Goal: Task Accomplishment & Management: Manage account settings

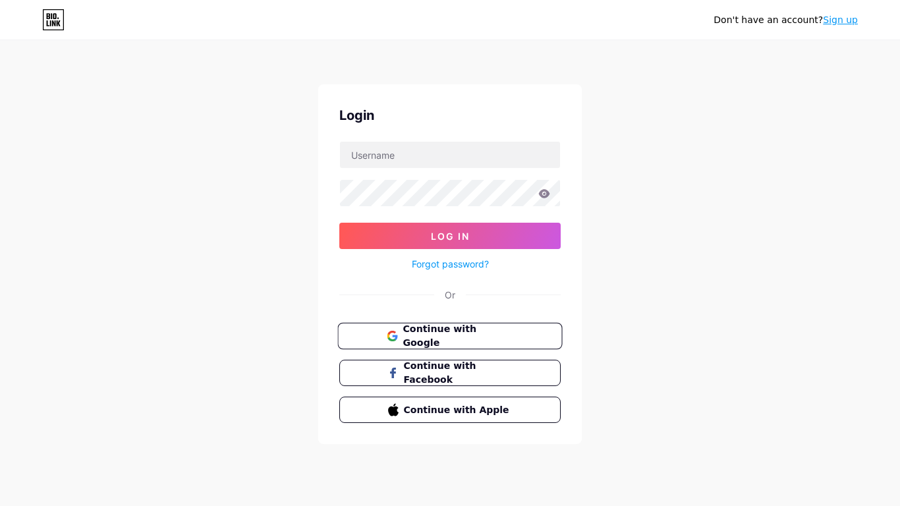
click at [443, 342] on span "Continue with Google" at bounding box center [458, 336] width 110 height 28
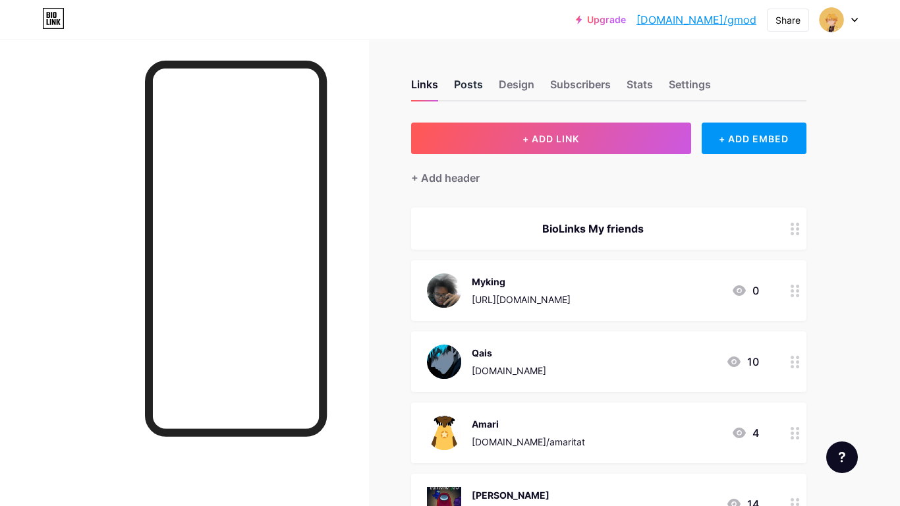
click at [475, 81] on div "Posts" at bounding box center [468, 88] width 29 height 24
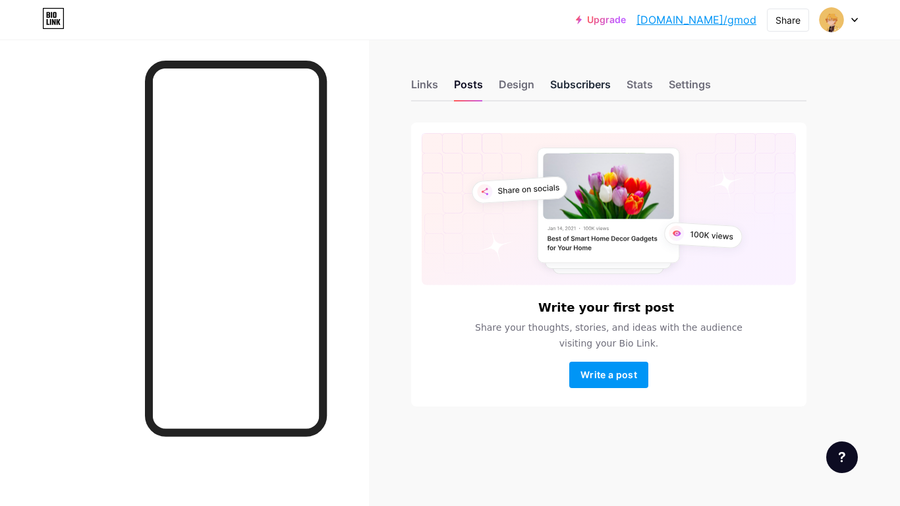
click at [573, 82] on div "Subscribers" at bounding box center [580, 88] width 61 height 24
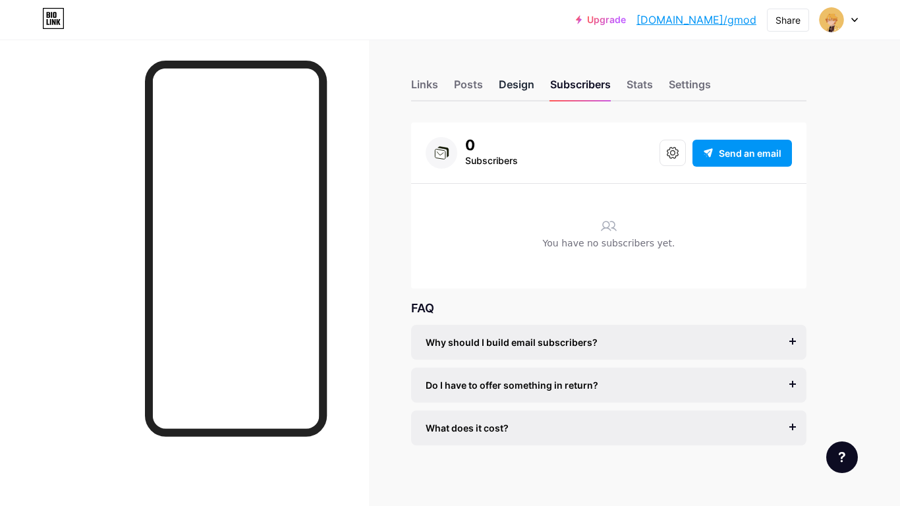
click at [507, 84] on div "Design" at bounding box center [517, 88] width 36 height 24
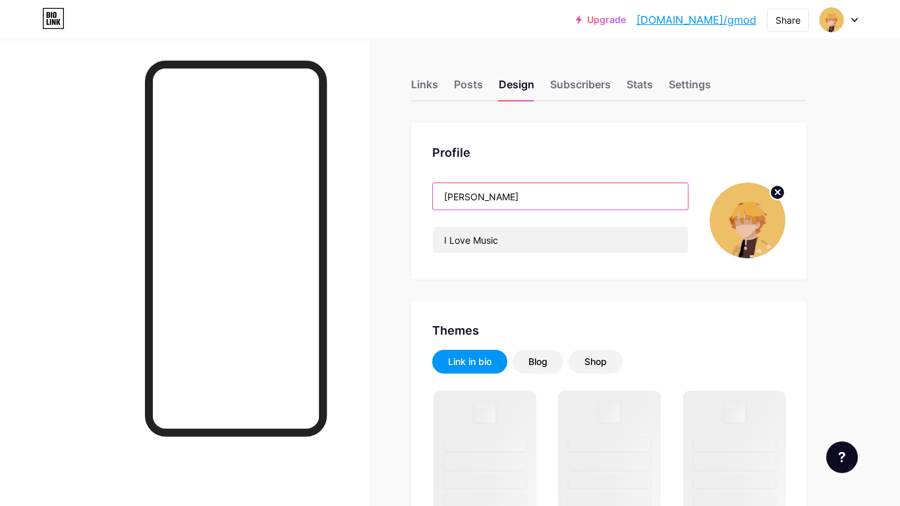
drag, startPoint x: 476, startPoint y: 206, endPoint x: 401, endPoint y: 209, distance: 75.2
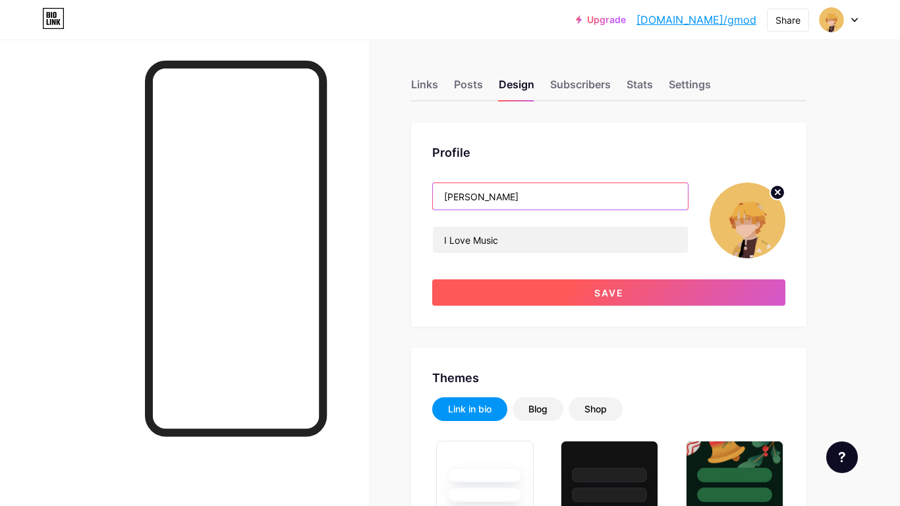
type input "[PERSON_NAME]"
click at [606, 289] on span "Save" at bounding box center [609, 292] width 30 height 11
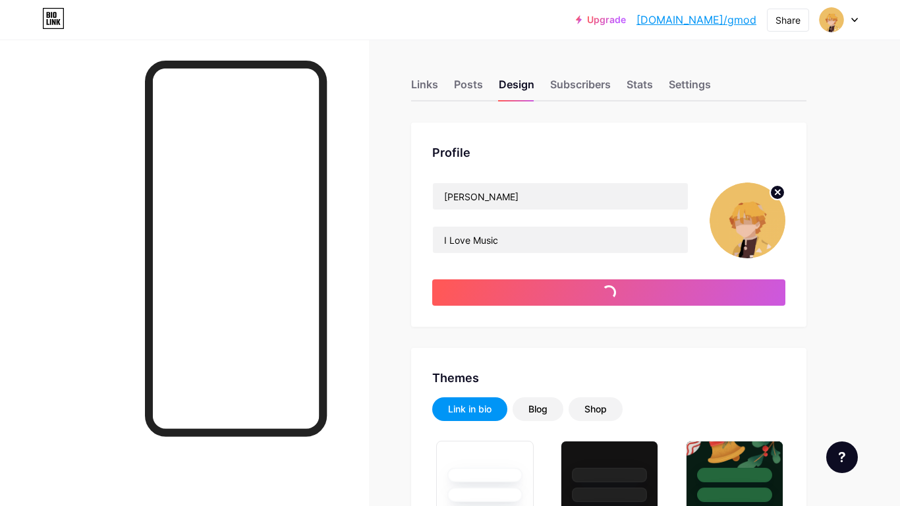
type input "#ffffff"
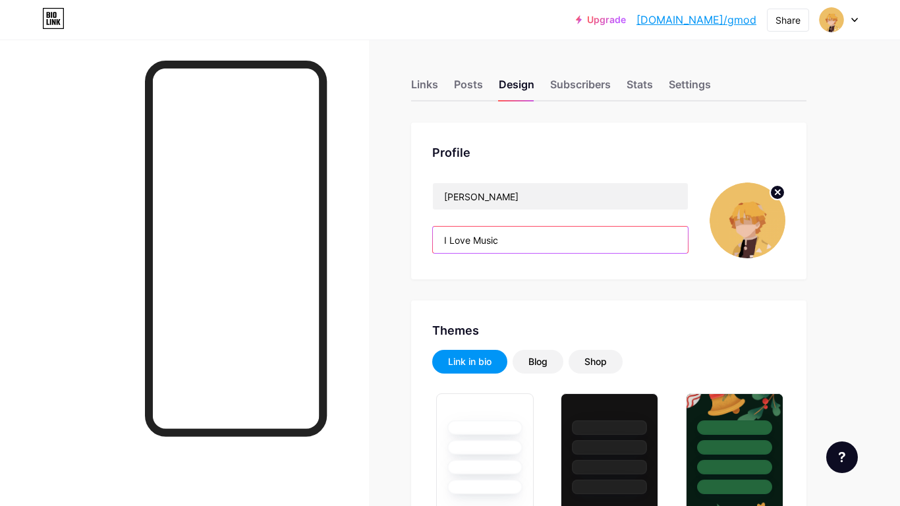
drag, startPoint x: 542, startPoint y: 242, endPoint x: 406, endPoint y: 257, distance: 137.3
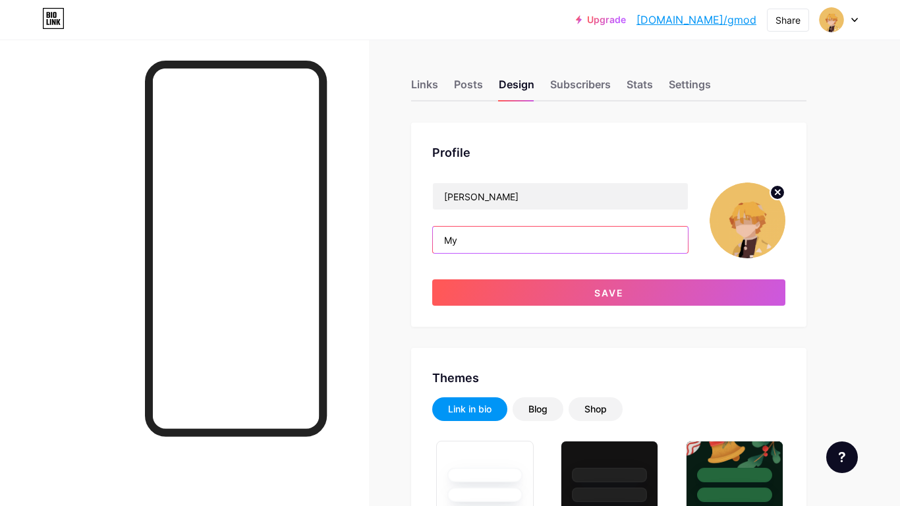
type input "M"
click at [461, 233] on input "Yut" at bounding box center [560, 240] width 255 height 26
type input "Yuta0kkotsua"
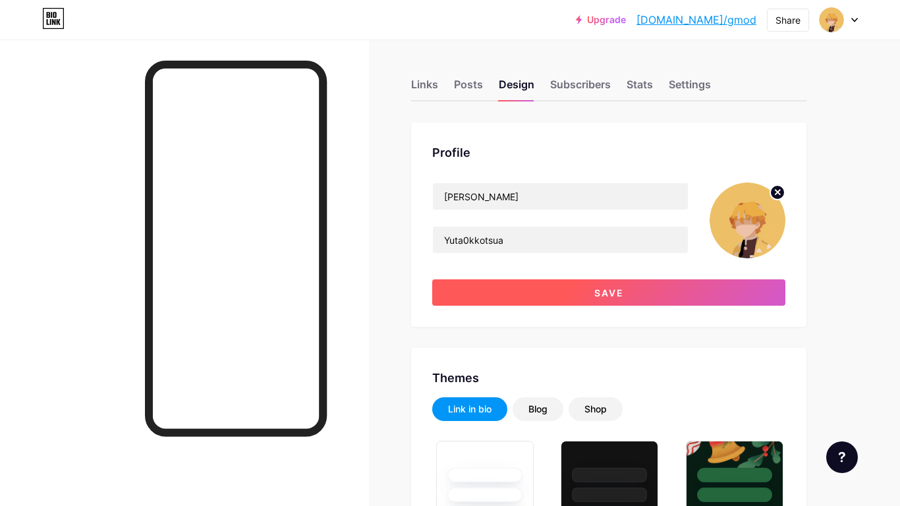
click at [605, 290] on span "Save" at bounding box center [609, 292] width 30 height 11
type input "#ffffff"
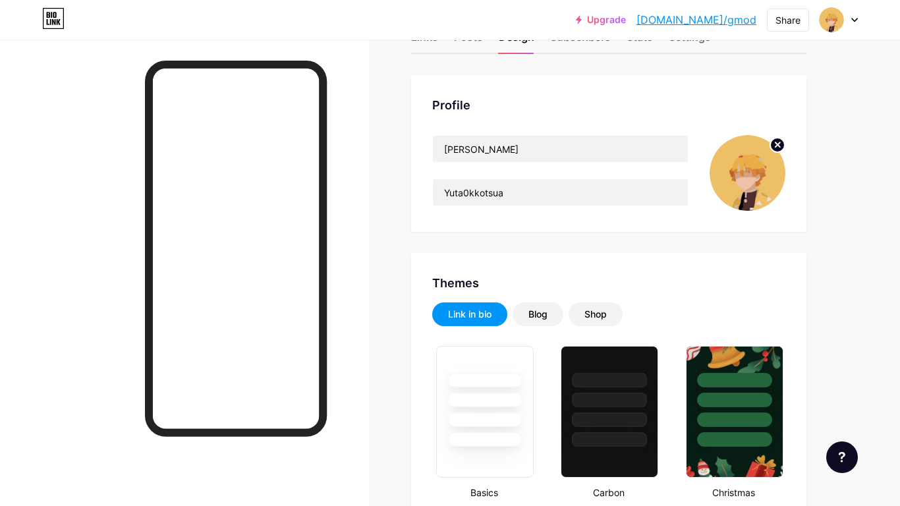
scroll to position [380, 0]
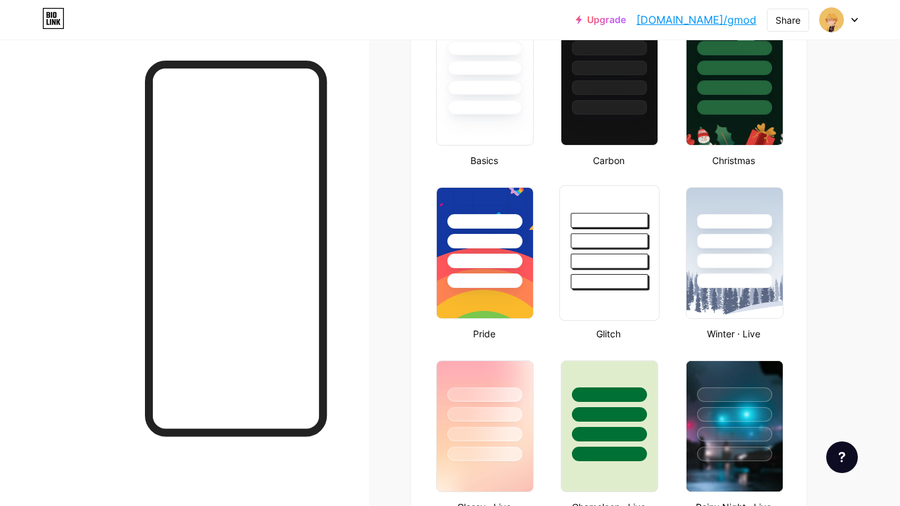
click at [600, 244] on div at bounding box center [609, 240] width 77 height 15
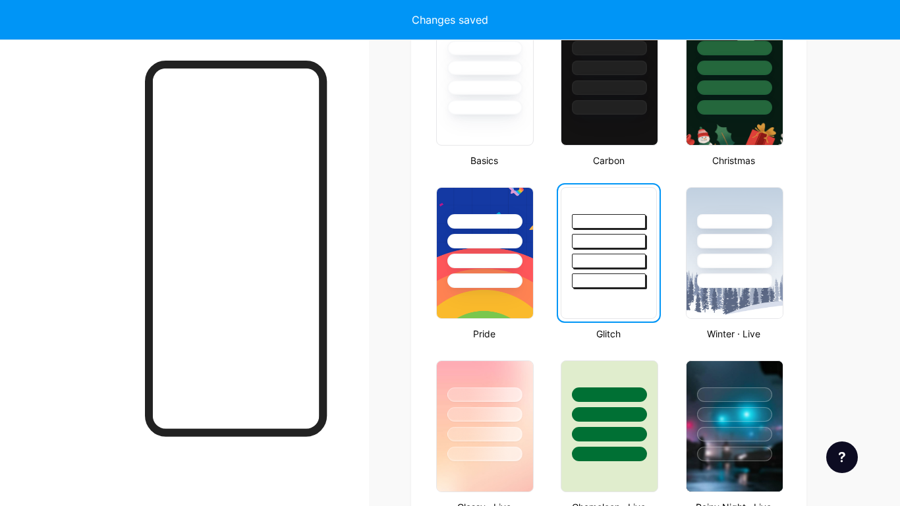
click at [588, 266] on div at bounding box center [608, 261] width 73 height 14
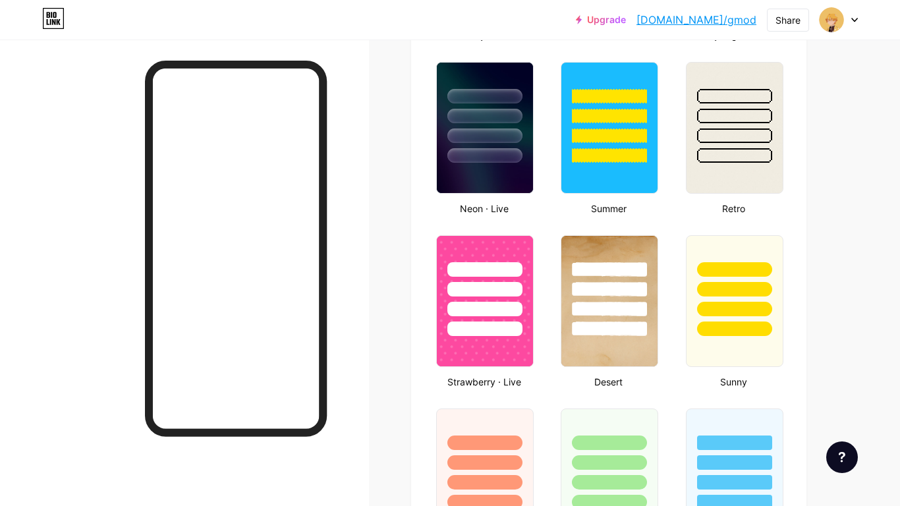
scroll to position [854, 0]
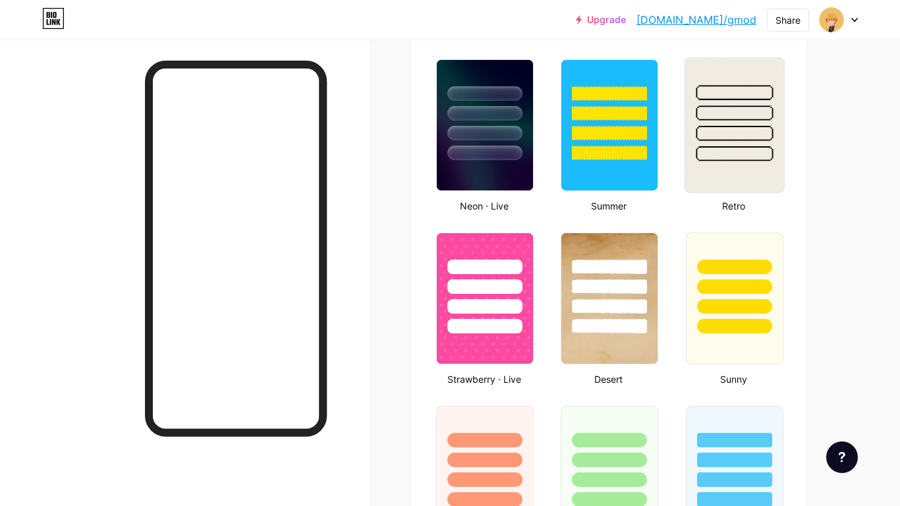
click at [725, 136] on div at bounding box center [734, 133] width 77 height 15
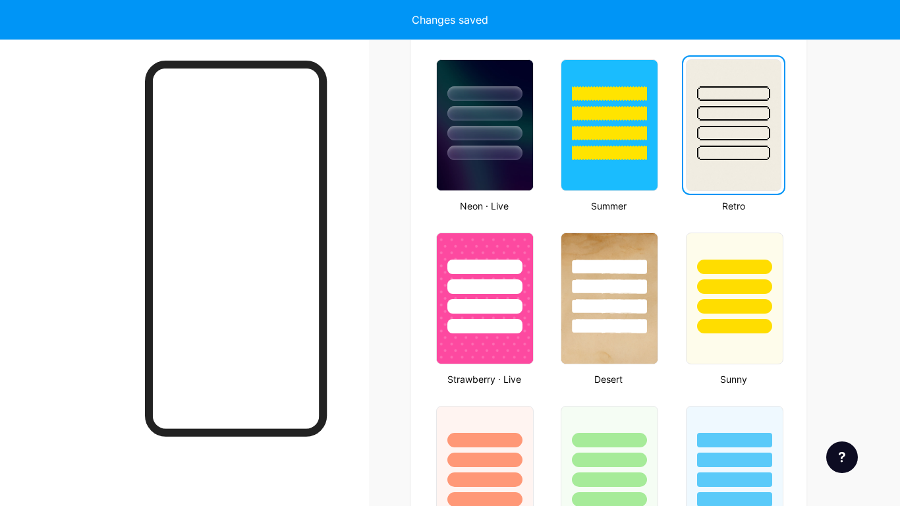
click at [697, 156] on div at bounding box center [733, 153] width 73 height 14
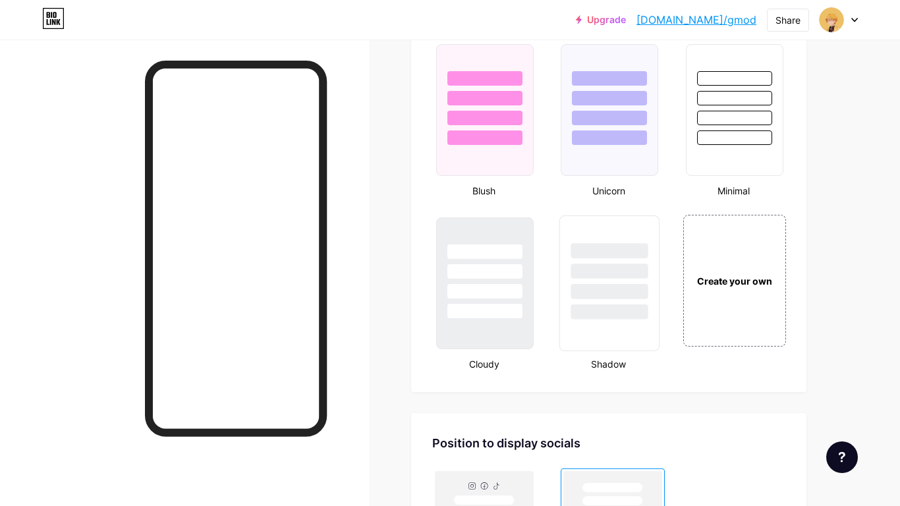
scroll to position [1423, 0]
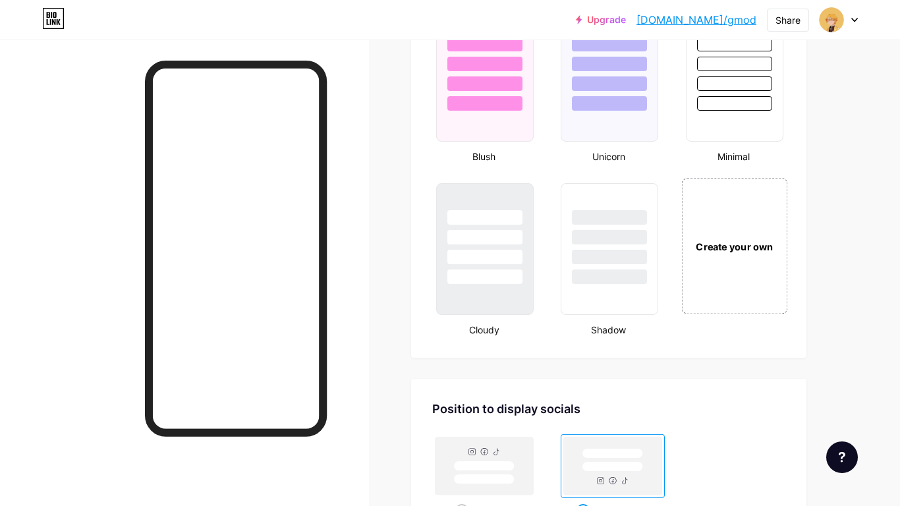
click at [701, 244] on div "Create your own" at bounding box center [734, 246] width 99 height 14
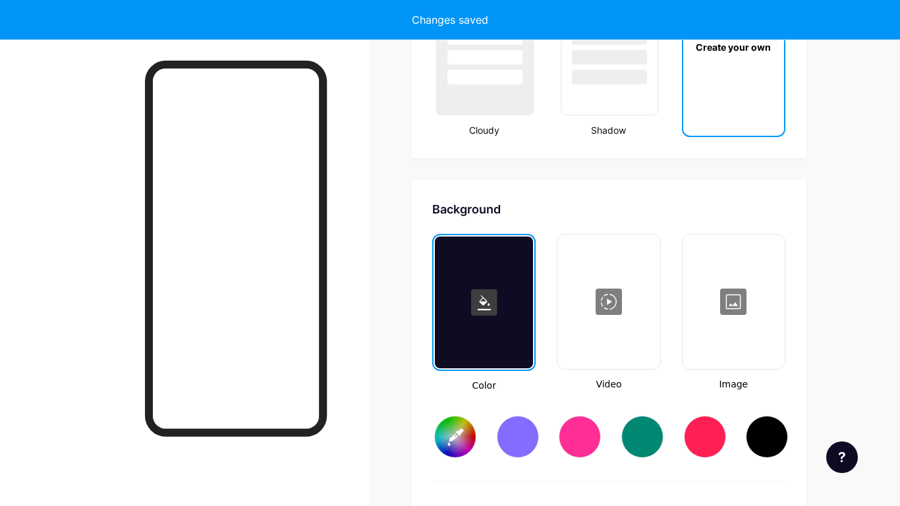
type input "#ffffff"
type input "#000000"
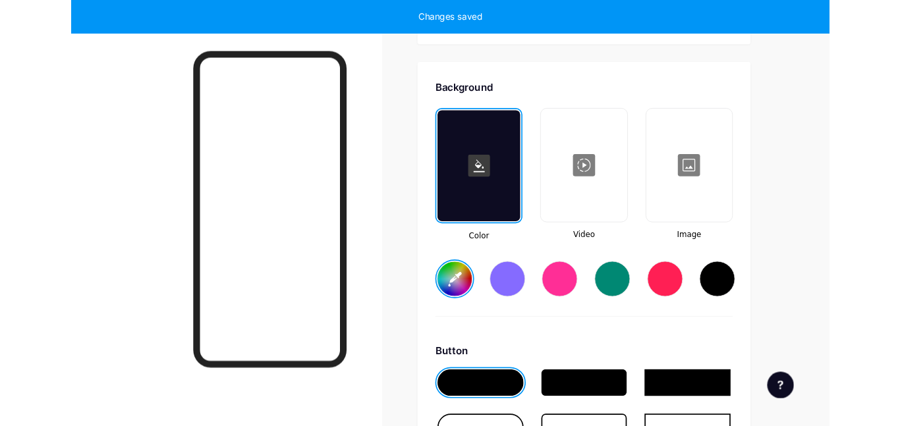
scroll to position [1750, 0]
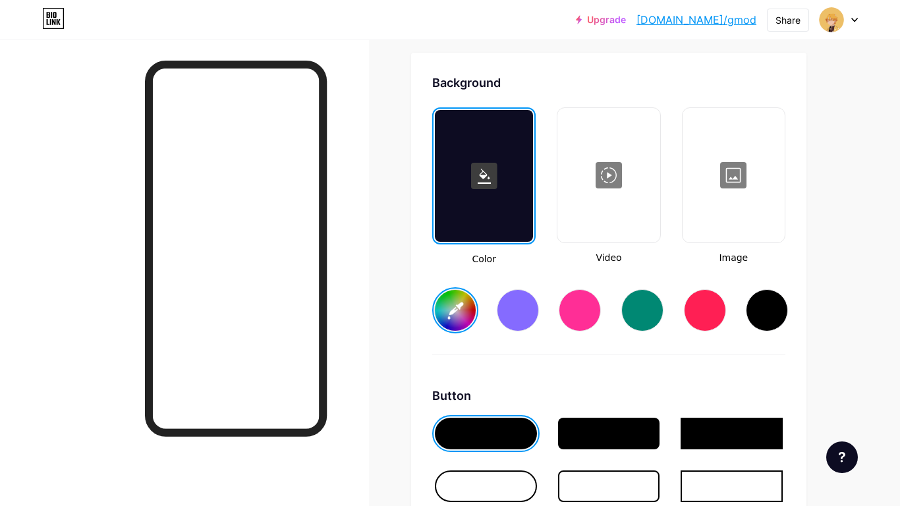
click at [433, 314] on div "Background Color Video Image #ffffff Button #000000 Font Inter Poppins EB Garam…" at bounding box center [608, 464] width 395 height 822
click at [439, 316] on input "#ffffff" at bounding box center [455, 310] width 41 height 41
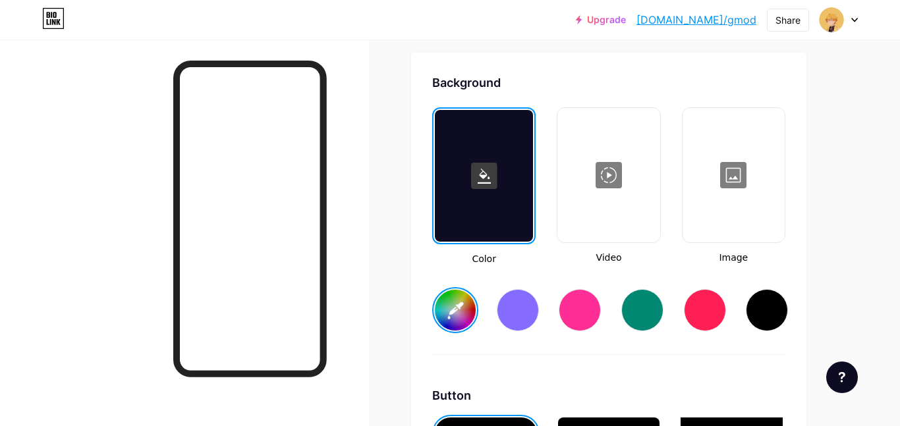
click at [457, 328] on input "#a18e4a" at bounding box center [455, 310] width 41 height 41
click at [451, 306] on input "#a18e4a" at bounding box center [455, 310] width 41 height 41
click at [461, 315] on input "#a18e4a" at bounding box center [455, 310] width 41 height 41
click at [458, 314] on input "#a18e4a" at bounding box center [455, 310] width 41 height 41
click at [452, 320] on input "#a18e4a" at bounding box center [455, 310] width 41 height 41
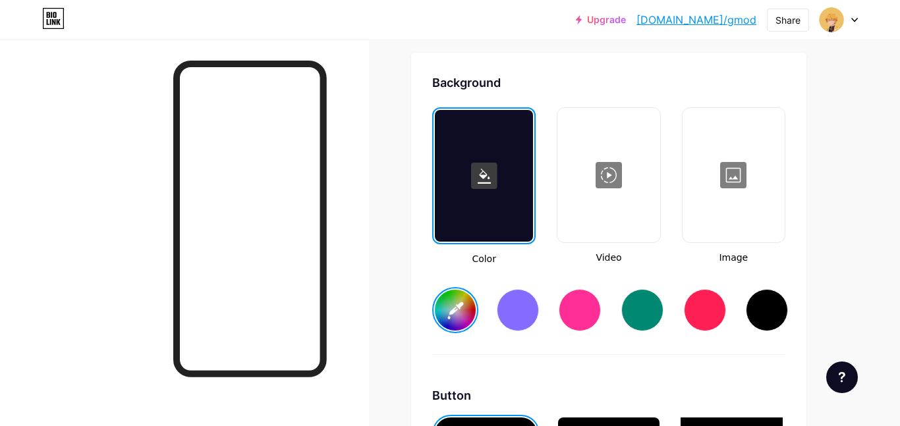
click at [451, 307] on input "#f58e4a" at bounding box center [455, 310] width 41 height 41
click at [456, 301] on input "#f5cc4a" at bounding box center [455, 310] width 41 height 41
click at [469, 321] on input "#f5cc74" at bounding box center [455, 310] width 41 height 41
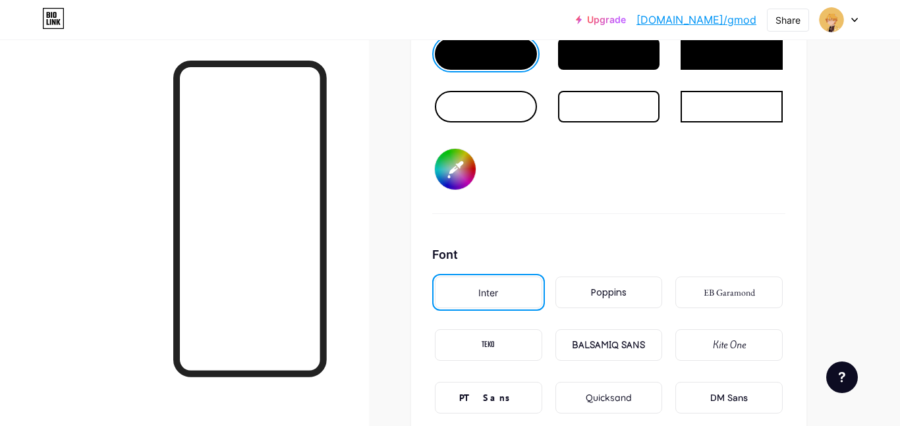
scroll to position [2082, 0]
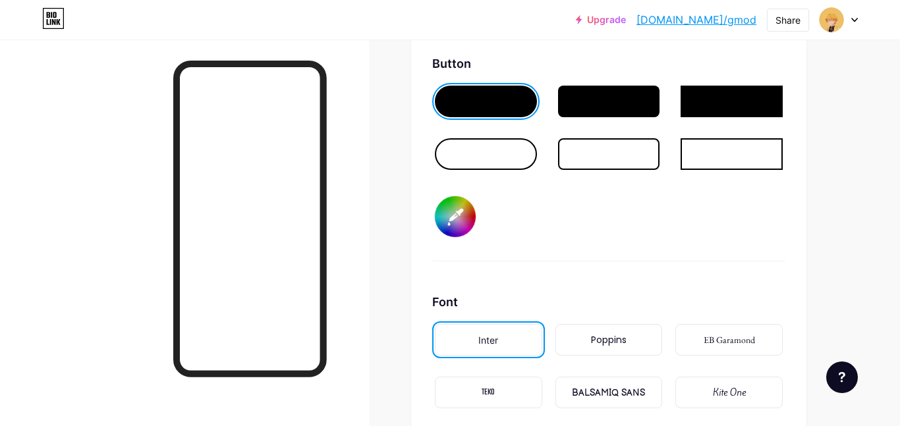
click at [617, 107] on div at bounding box center [609, 102] width 102 height 32
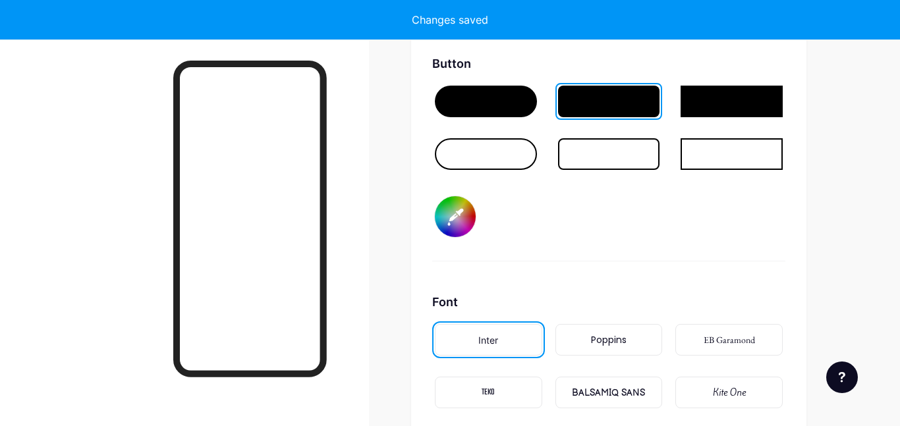
click at [457, 217] on input "#000000" at bounding box center [455, 216] width 41 height 41
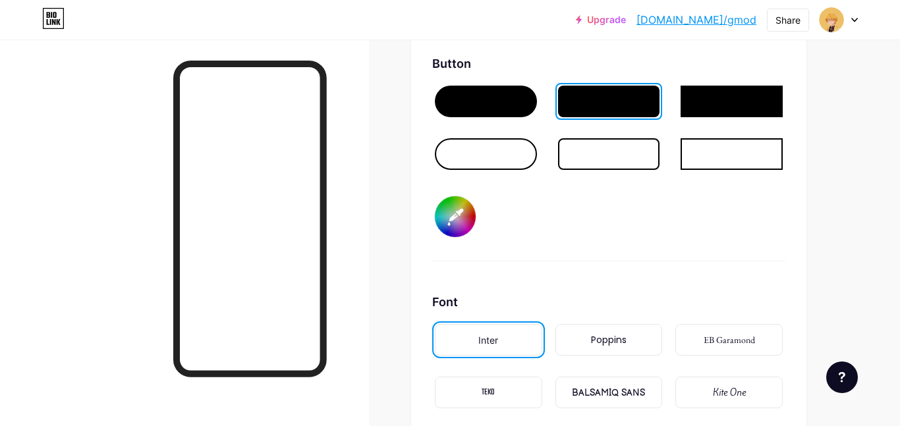
type input "#f5cc74"
type input "#917373"
type input "#f5cc74"
type input "#8f7070"
type input "#f5cc74"
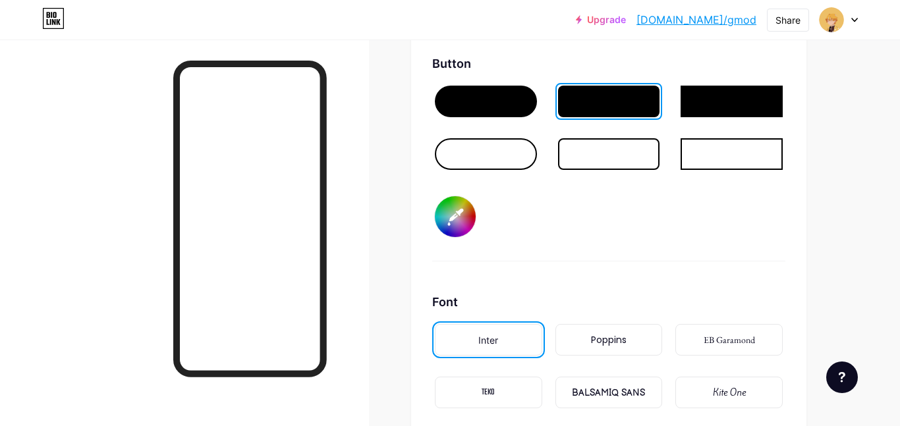
type input "#8d6d6d"
type input "#f5cc74"
type input "#8c6969"
type input "#f5cc74"
type input "#8b6565"
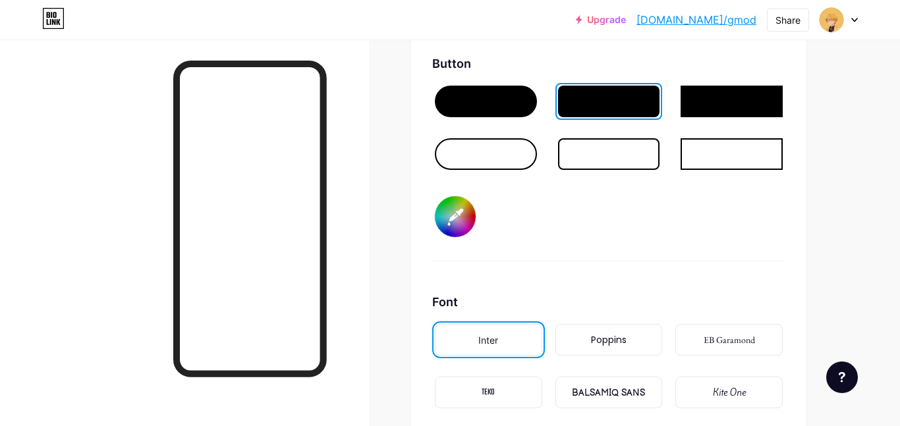
type input "#f5cc74"
type input "#8c6363"
type input "#f5cc74"
type input "#8c5f5f"
type input "#f5cc74"
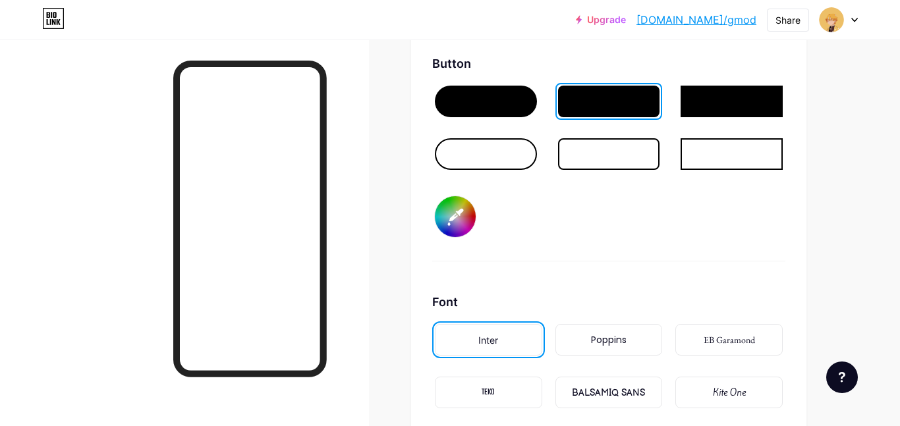
type input "#8d5e5e"
type input "#f5cc74"
type input "#905a5a"
type input "#f5cc74"
type input "#915959"
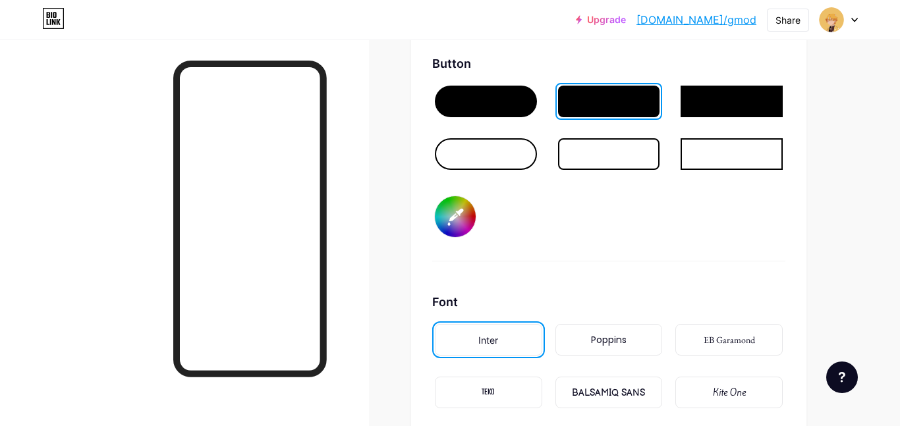
type input "#f5cc74"
type input "#955656"
type input "#f5cc74"
type input "#975353"
type input "#f5cc74"
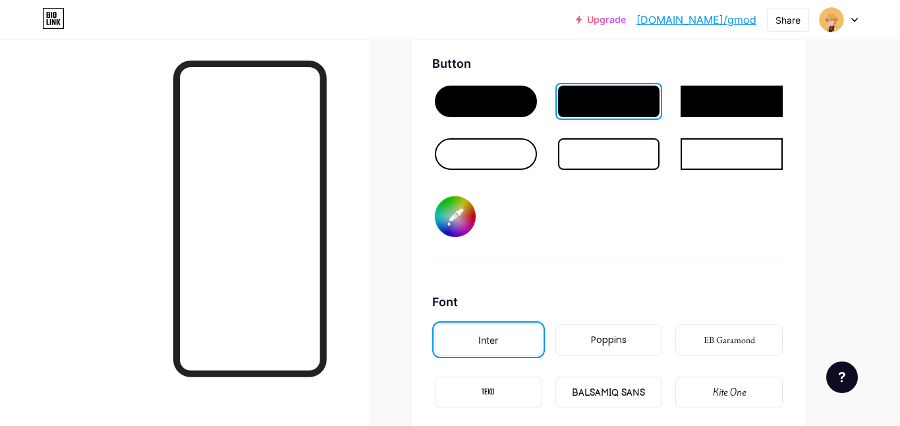
type input "#9e5151"
type input "#f5cc74"
type input "#a14f4f"
type input "#f5cc74"
type input "#a34d4d"
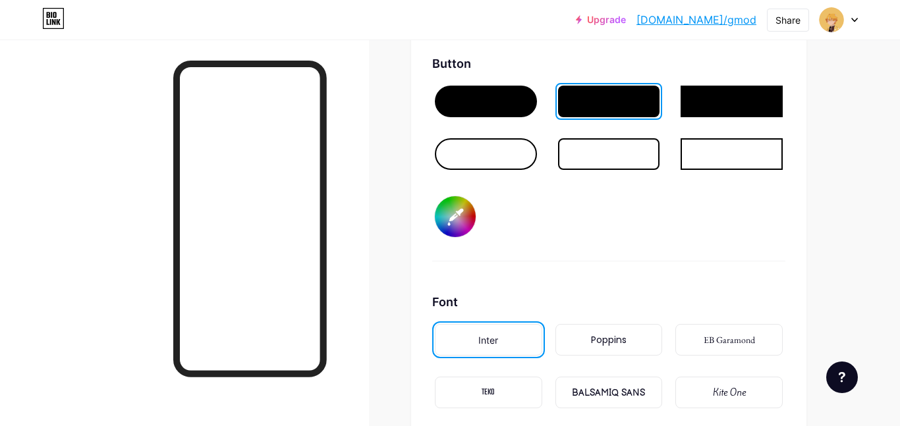
type input "#f5cc74"
type input "#a54a4a"
type input "#f5cc74"
type input "#a74949"
type input "#f5cc74"
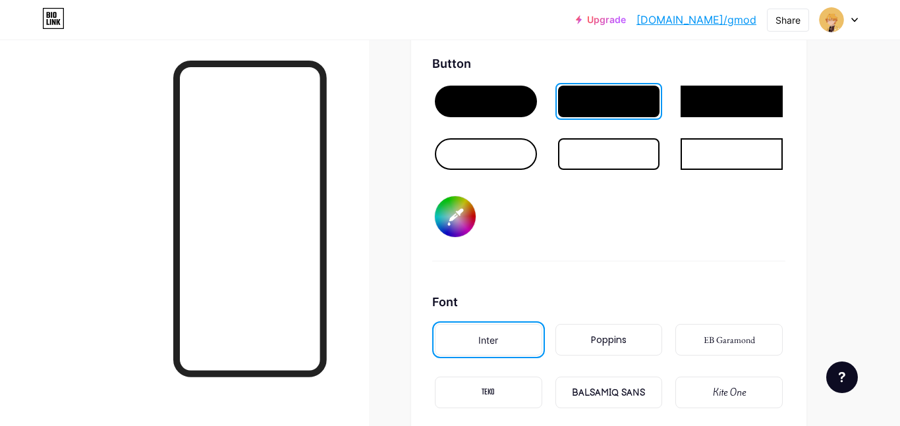
type input "#ab4949"
type input "#f5cc74"
type input "#ad4848"
type input "#f5cc74"
type input "#b14848"
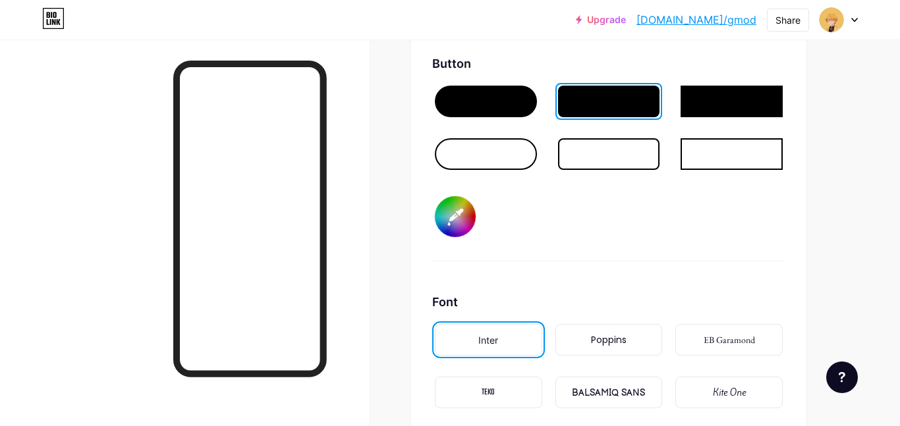
type input "#f5cc74"
type input "#b34747"
type input "#f5cc74"
type input "#b64949"
type input "#f5cc74"
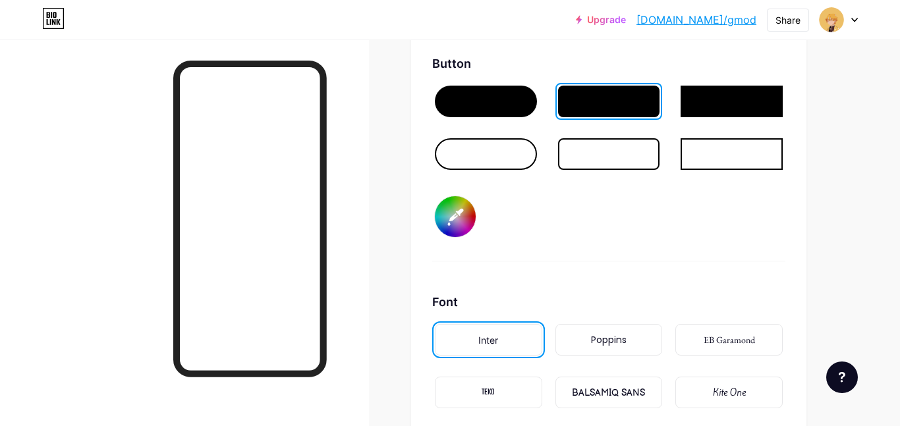
type input "#bc4949"
type input "#f5cc74"
type input "#bd4747"
type input "#f5cc74"
type input "#c24747"
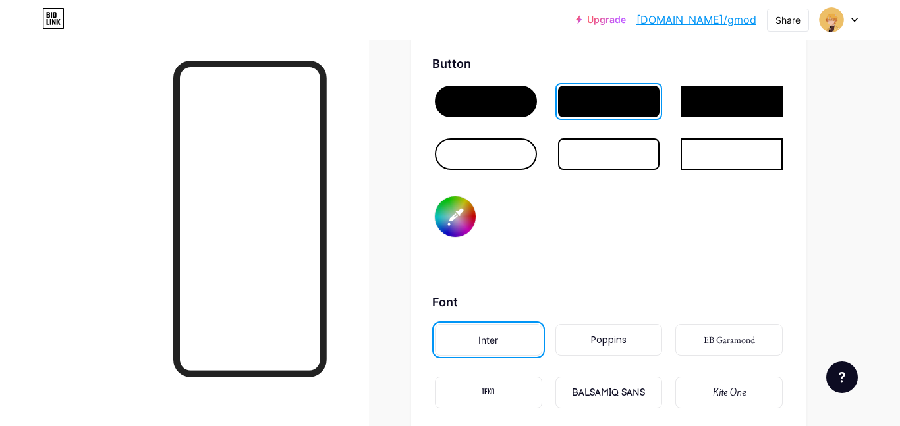
type input "#f5cc74"
type input "#c34646"
type input "#f5cc74"
type input "#913636"
type input "#f5cc74"
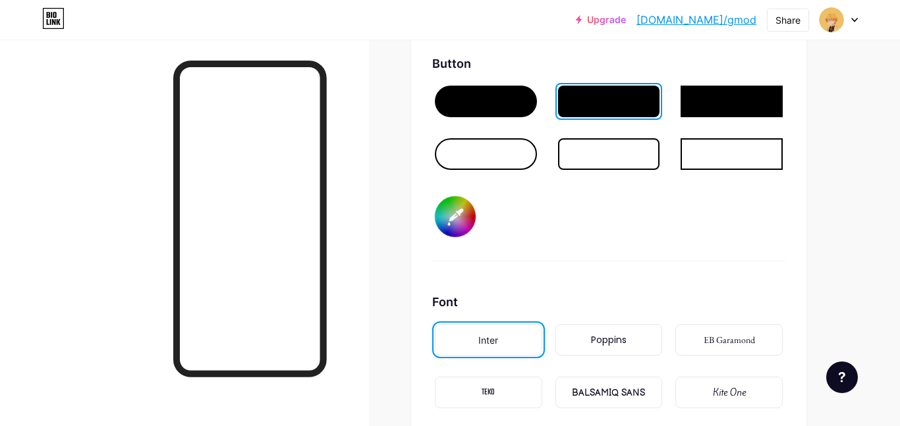
type input "#8e3333"
type input "#f5cc74"
type input "#933434"
type input "#f5cc74"
type input "#922f2f"
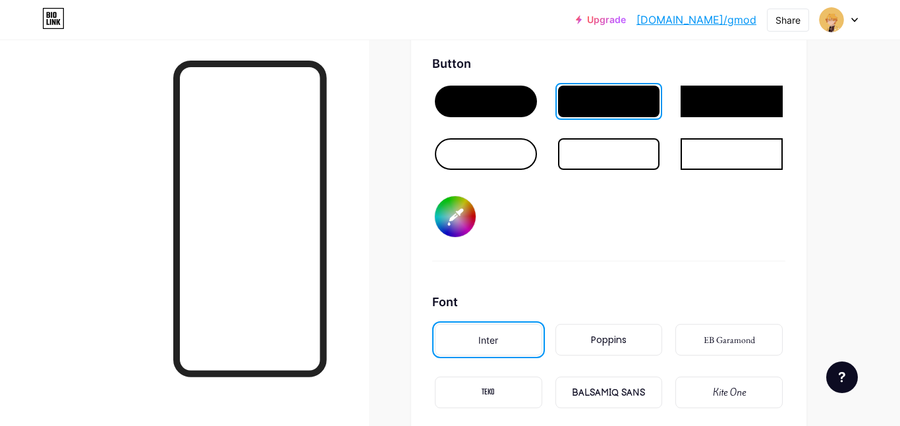
type input "#f5cc74"
type input "#932f2f"
type input "#f5cc74"
type input "#952d2d"
type input "#f5cc74"
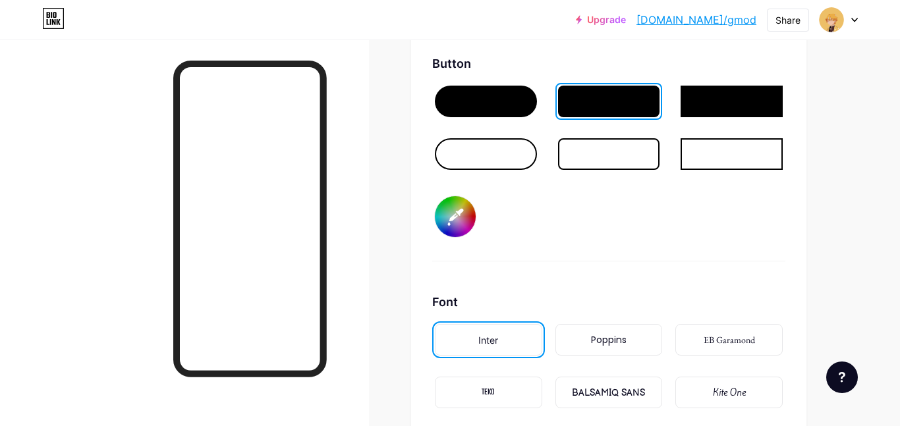
type input "#9a2d2d"
type input "#f5cc74"
type input "#9e2e2e"
type input "#f5cc74"
type input "#a12b2b"
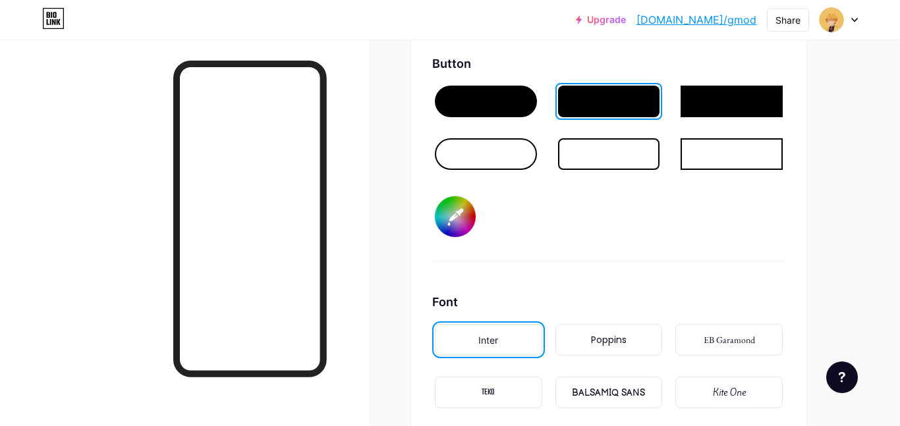
type input "#f5cc74"
type input "#a72a2a"
type input "#f5cc74"
type input "#a82929"
type input "#f5cc74"
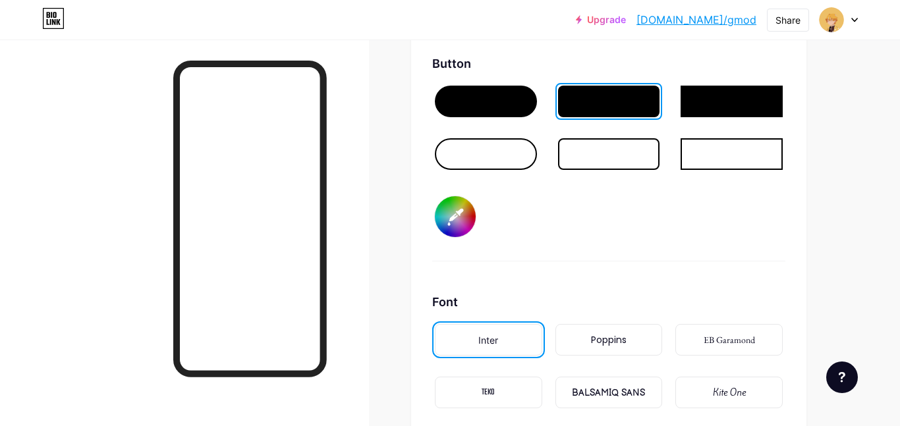
type input "#b02727"
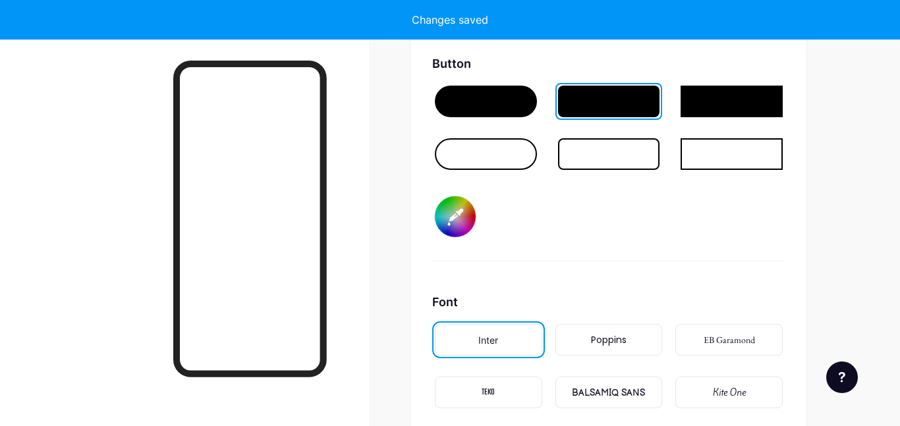
type input "#f5cc74"
type input "#b22424"
type input "#f5cc74"
type input "#b82323"
type input "#f5cc74"
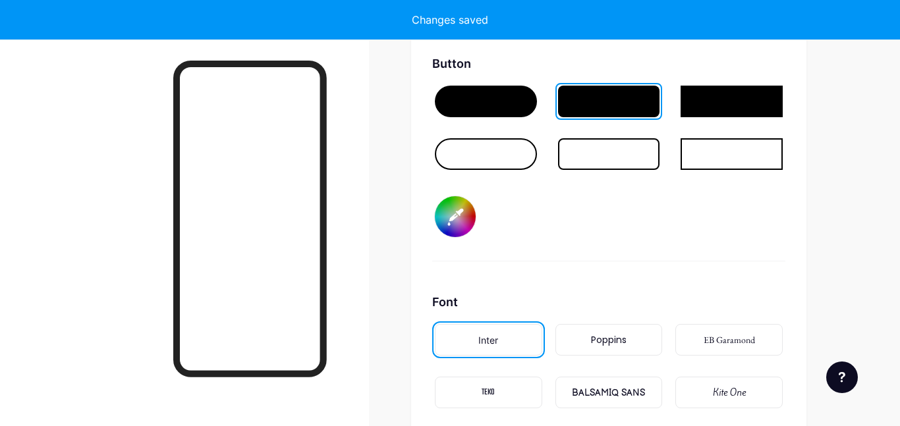
type input "#c91d1d"
type input "#f5cc74"
type input "#d21919"
type input "#f5cc74"
type input "#d31717"
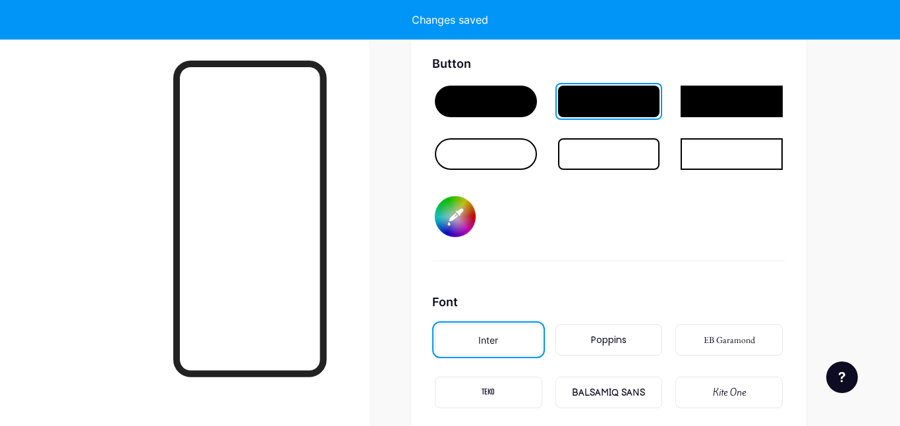
click at [608, 239] on div "Button #d31717" at bounding box center [608, 158] width 353 height 207
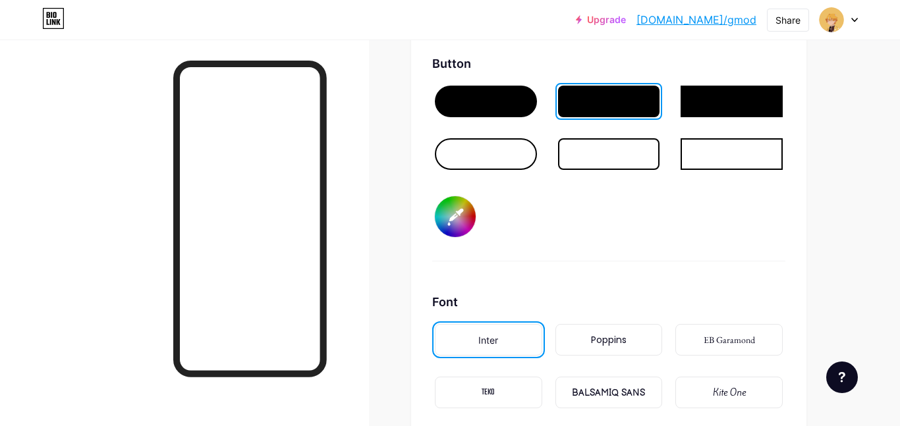
click at [438, 217] on input "#d31717" at bounding box center [455, 216] width 41 height 41
type input "#f5cc74"
type input "#175fd3"
type input "#f5cc74"
type input "#1769d3"
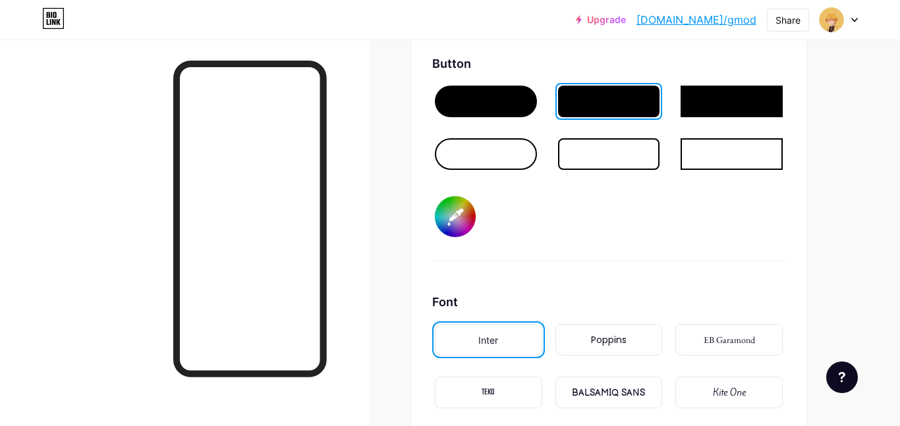
type input "#f5cc74"
type input "#1772d3"
type input "#f5cc74"
type input "#1778d3"
type input "#f5cc74"
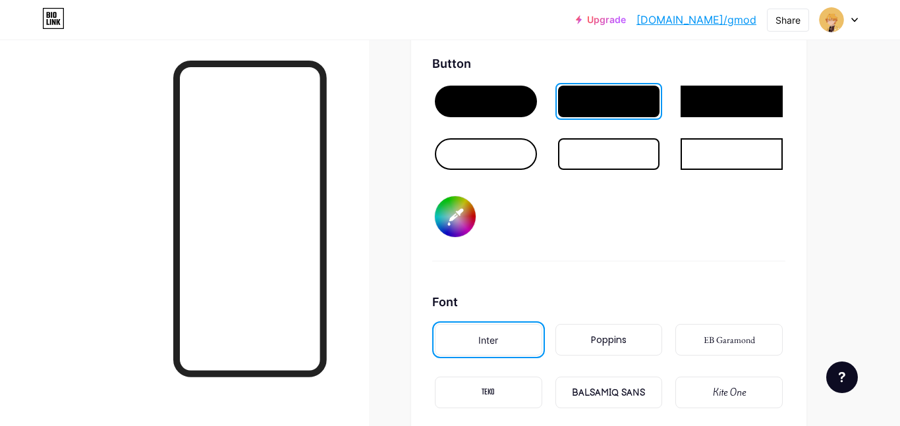
type input "#1782d3"
type input "#f5cc74"
type input "#178bd3"
type input "#f5cc74"
type input "#179bd3"
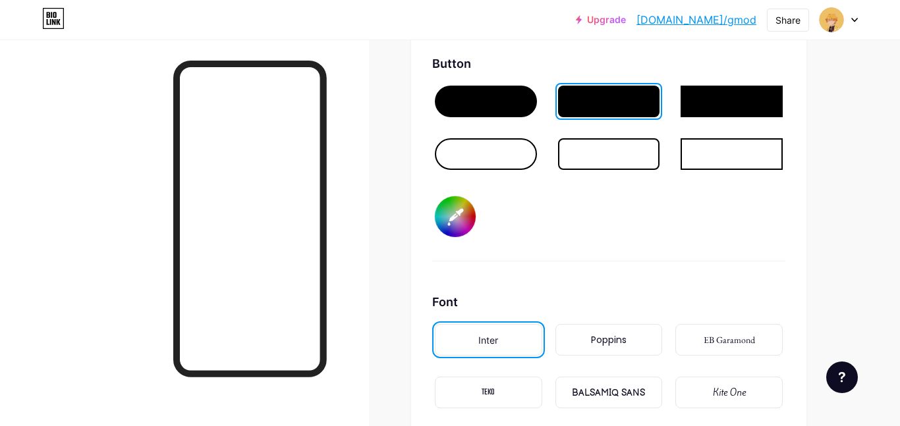
type input "#f5cc74"
type input "#17a4d3"
type input "#f5cc74"
type input "#17aed3"
type input "#f5cc74"
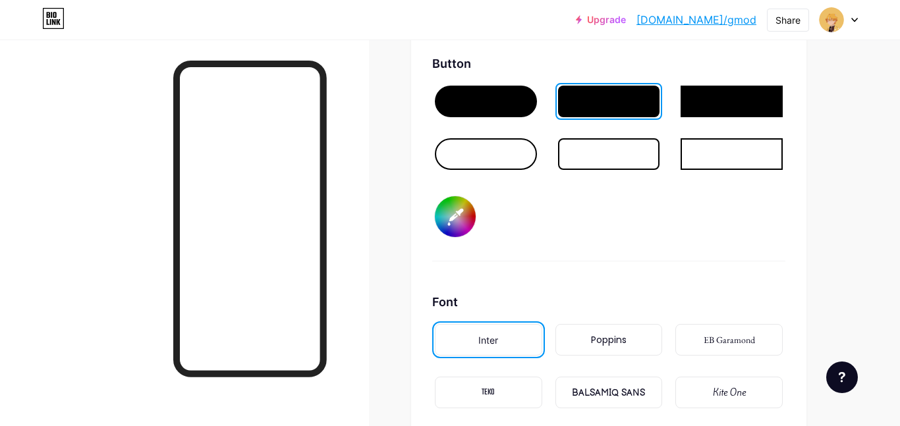
type input "#17c7d3"
type input "#f5cc74"
type input "#17d3bd"
type input "#f5cc74"
type input "#17d38b"
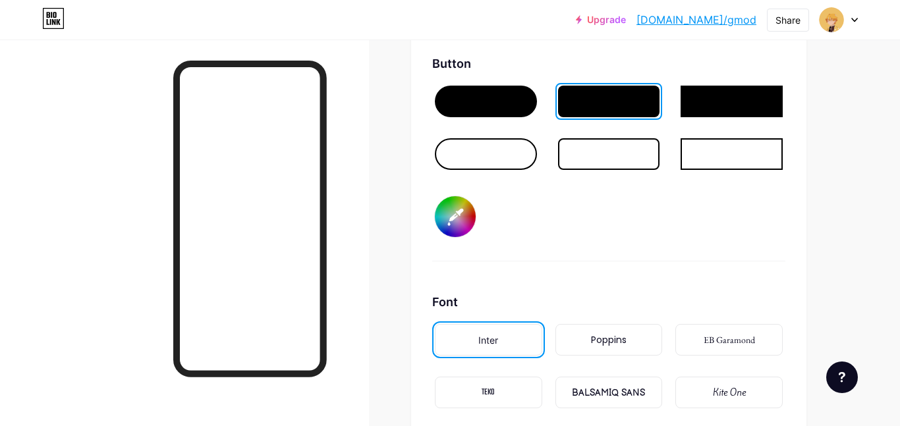
type input "#f5cc74"
type input "#17d346"
type input "#f5cc74"
type input "#17d31b"
type input "#f5cc74"
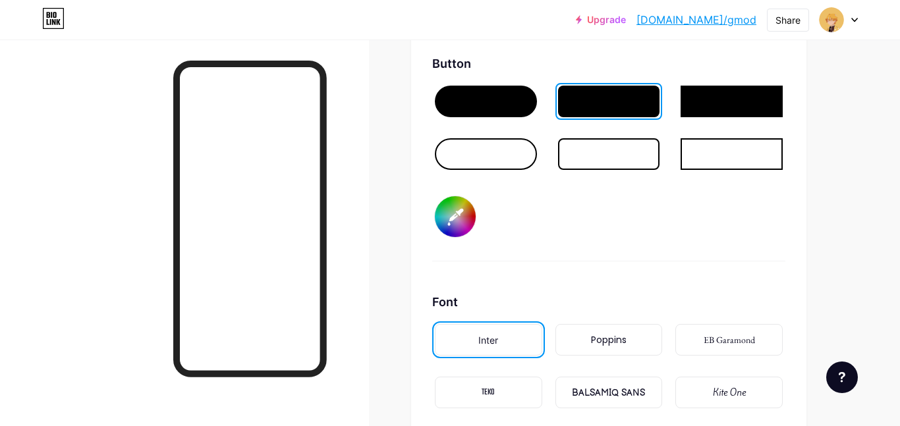
type input "#50d317"
type input "#f5cc74"
type input "#7fd317"
type input "#f5cc74"
type input "#aad317"
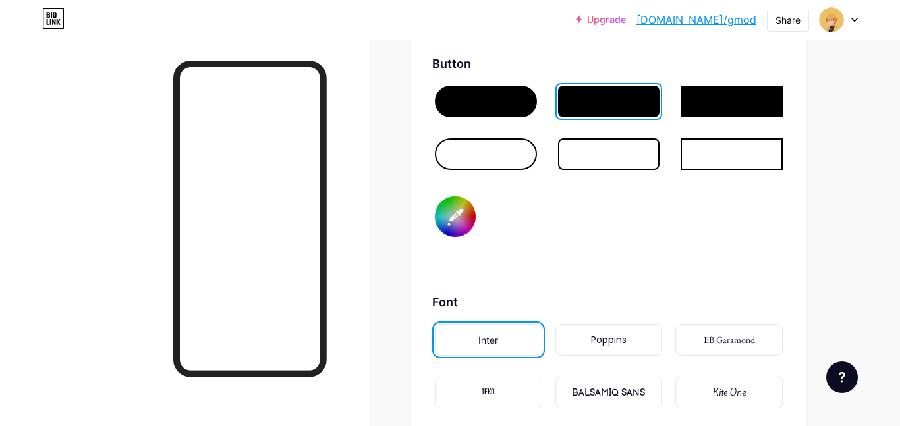
type input "#f5cc74"
type input "#bdd317"
type input "#f5cc74"
type input "#d3cd17"
type input "#f5cc74"
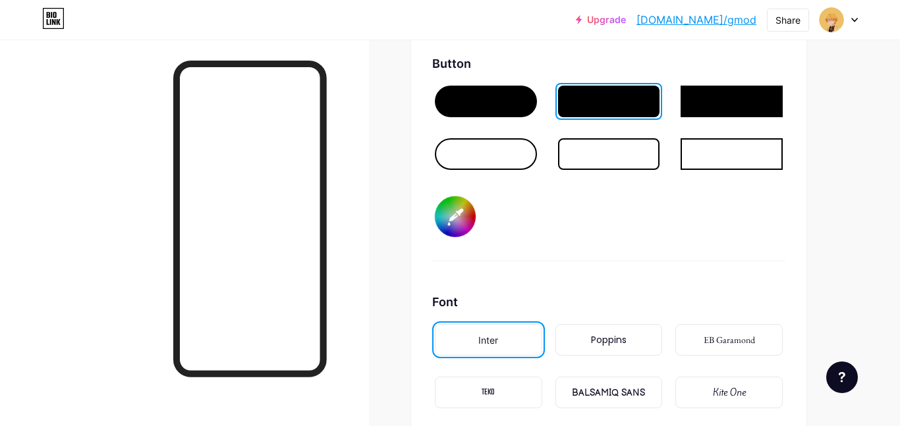
type input "#d3c417"
type input "#f5cc74"
type input "#d3ba17"
type input "#f5cc74"
type input "#d3b417"
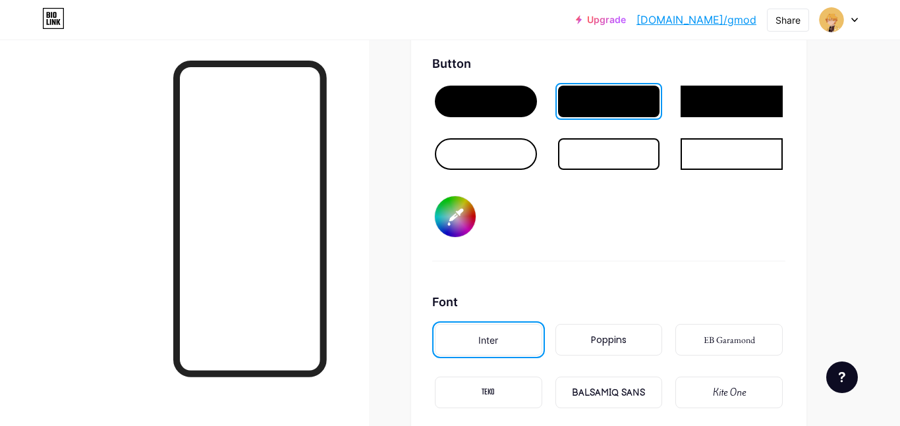
type input "#f5cc74"
type input "#d3aa17"
type input "#f5cc74"
type input "#d3a117"
type input "#f5cc74"
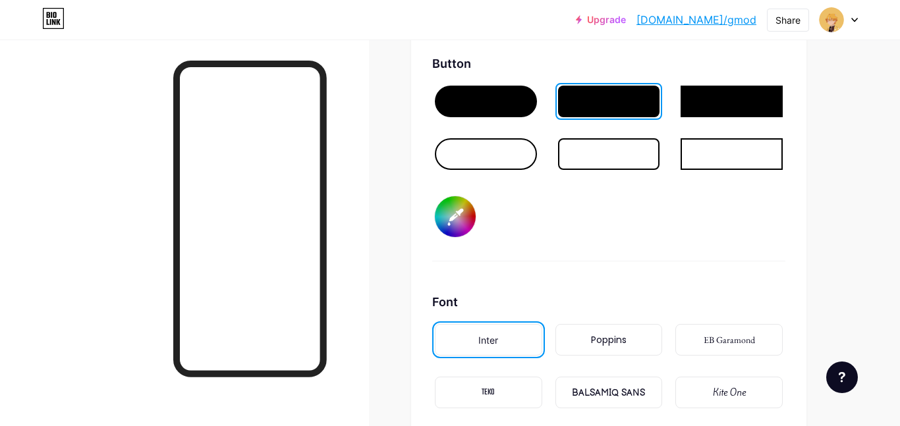
type input "#d39817"
type input "#f5cc74"
type input "#d38e17"
type input "#f5cc74"
type input "#d38517"
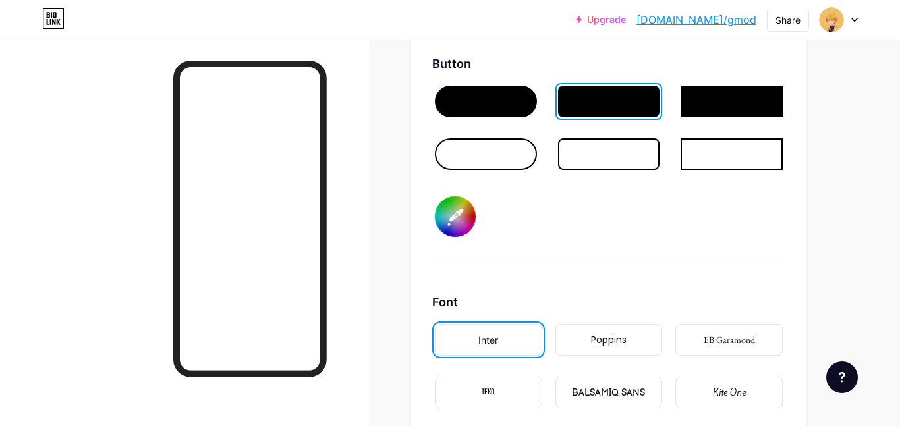
type input "#f5cc74"
type input "#d37c17"
type input "#f5cc74"
type input "#d38517"
type input "#f5cc74"
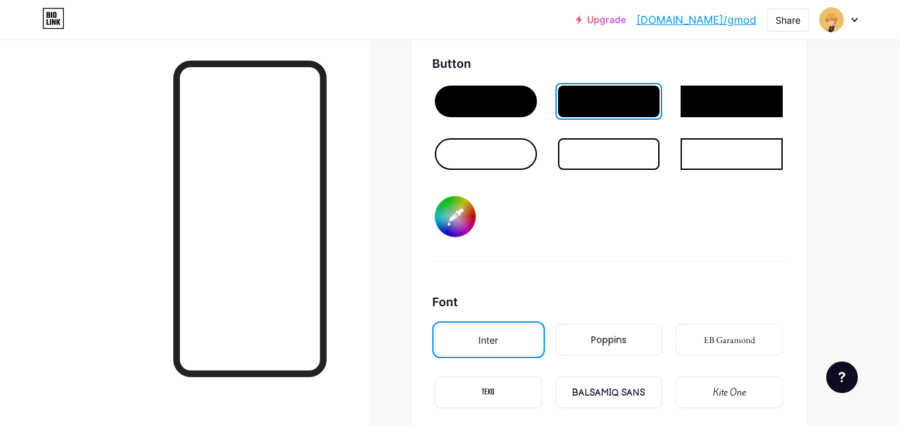
type input "#d38e17"
type input "#f5cc74"
type input "#d39817"
type input "#f5cc74"
type input "#d3a117"
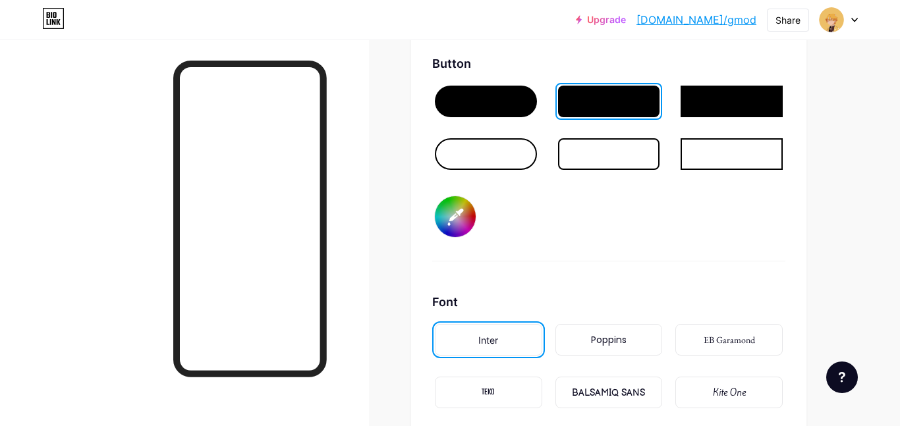
type input "#f5cc74"
type input "#d3aa17"
type input "#f5cc74"
type input "#d3b417"
type input "#f5cc74"
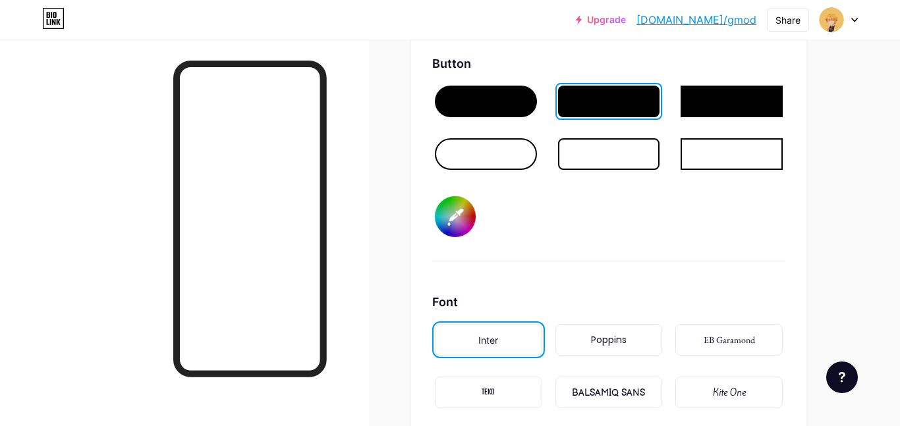
type input "#d3c417"
type input "#f5cc74"
type input "#d3cd17"
type input "#f5cc74"
type input "#d0d317"
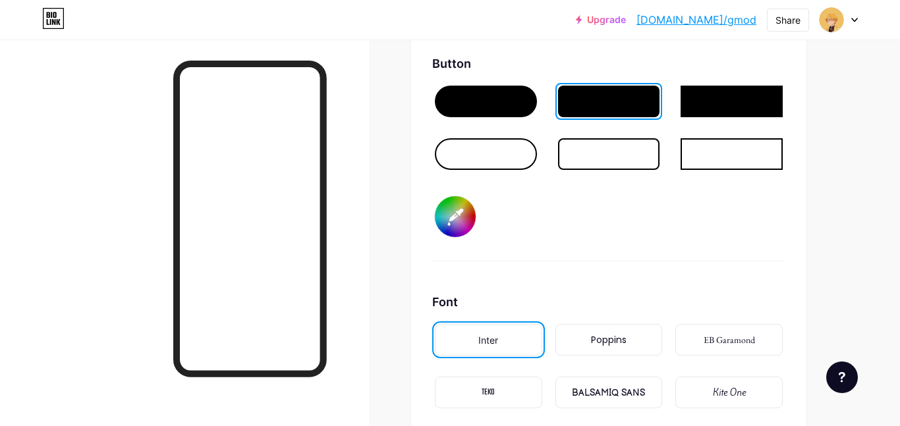
type input "#f5cc74"
type input "#c7d317"
type input "#f5cc74"
type input "#d0d317"
type input "#f5cc74"
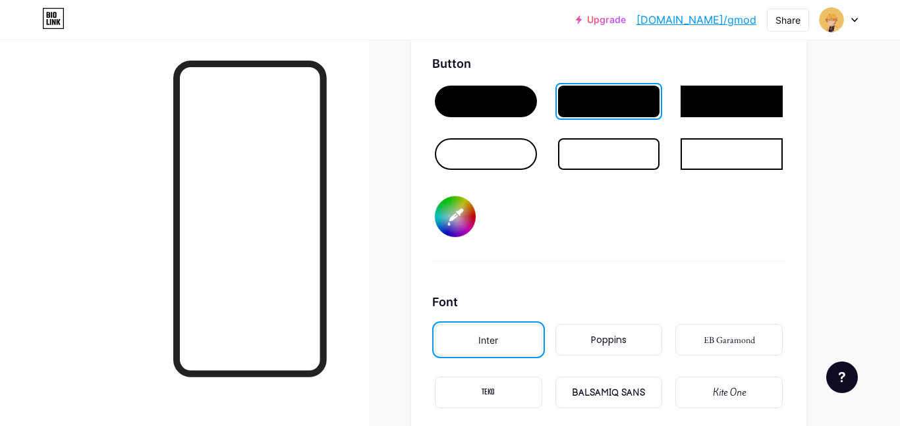
type input "#cbce12"
type input "#f5cc74"
type input "#c8cb10"
type input "#f5cc74"
type input "#c9cc0f"
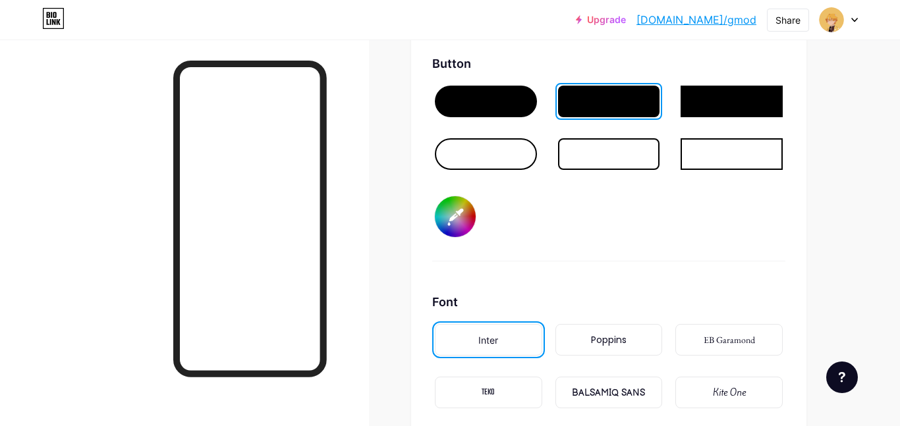
type input "#f5cc74"
type input "#cacd0e"
type input "#f5cc74"
type input "#d1d40c"
type input "#f5cc74"
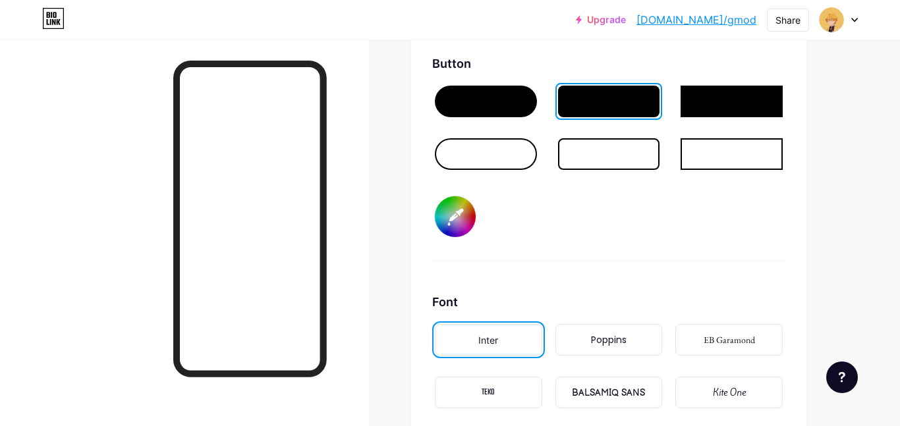
type input "#d2d50b"
type input "#f5cc74"
type input "#d5d908"
type input "#f5cc74"
type input "#dbdf07"
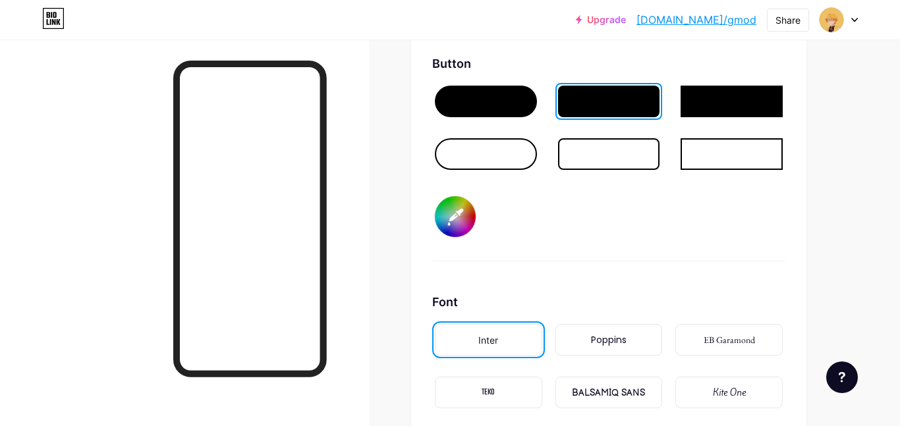
type input "#f5cc74"
type input "#e2e605"
type input "#f5cc74"
type input "#e6e901"
type input "#f5cc74"
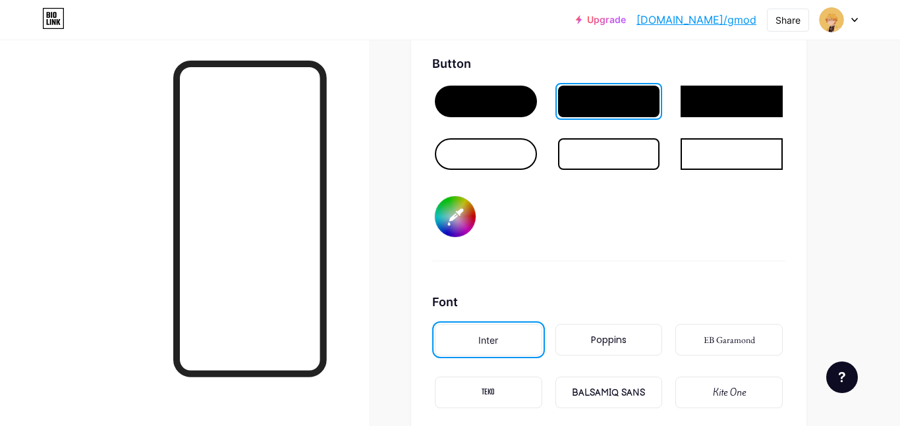
type input "#ecf000"
type input "#f5cc74"
type input "#f6fa00"
type input "#f5cc74"
type input "#fbff00"
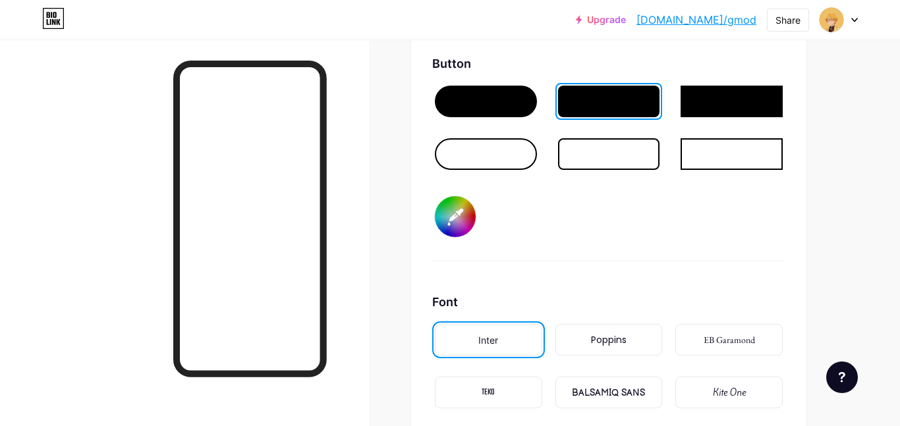
type input "#f5cc74"
type input "#eeff00"
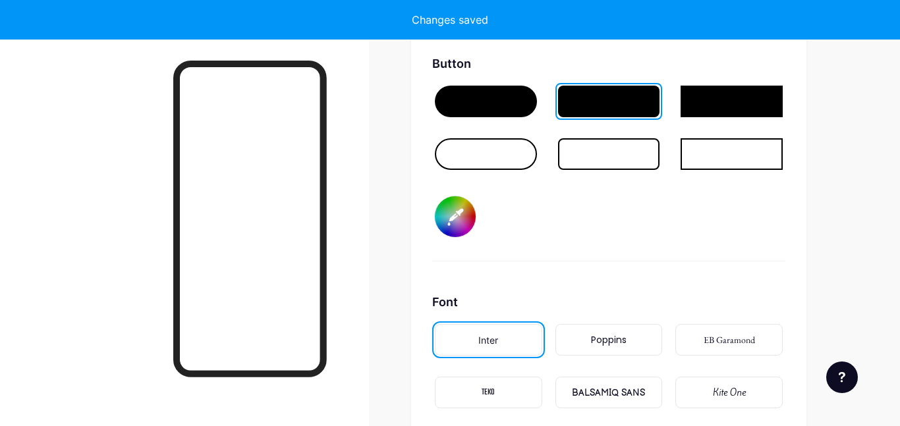
type input "#f5cc74"
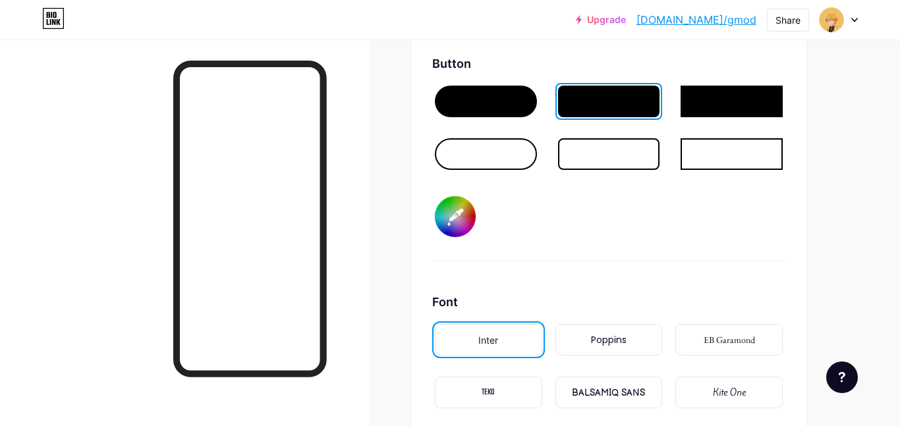
drag, startPoint x: 459, startPoint y: 218, endPoint x: 462, endPoint y: 231, distance: 13.6
click at [458, 218] on input "#eeff00" at bounding box center [455, 216] width 41 height 41
click at [453, 235] on input "#f5ff00" at bounding box center [455, 216] width 41 height 41
drag, startPoint x: 461, startPoint y: 212, endPoint x: 466, endPoint y: 217, distance: 7.0
click at [461, 212] on input "#f5d800" at bounding box center [455, 216] width 41 height 41
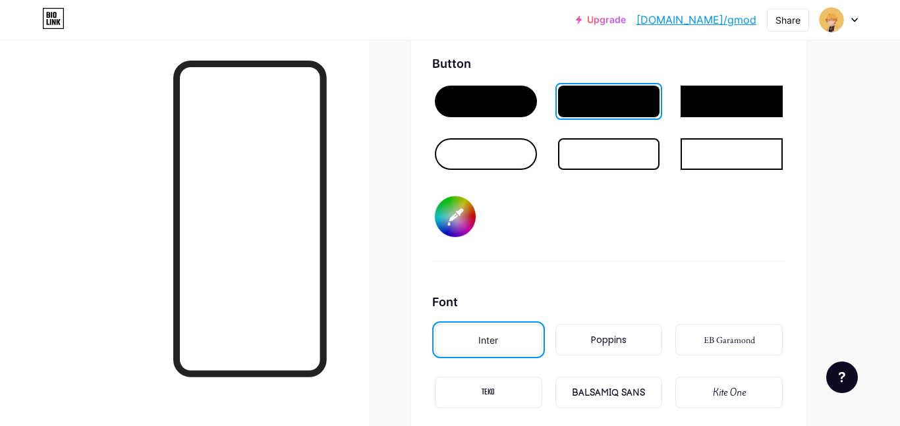
click at [467, 214] on input "#f5d800" at bounding box center [455, 216] width 41 height 41
click at [474, 144] on div at bounding box center [486, 154] width 102 height 32
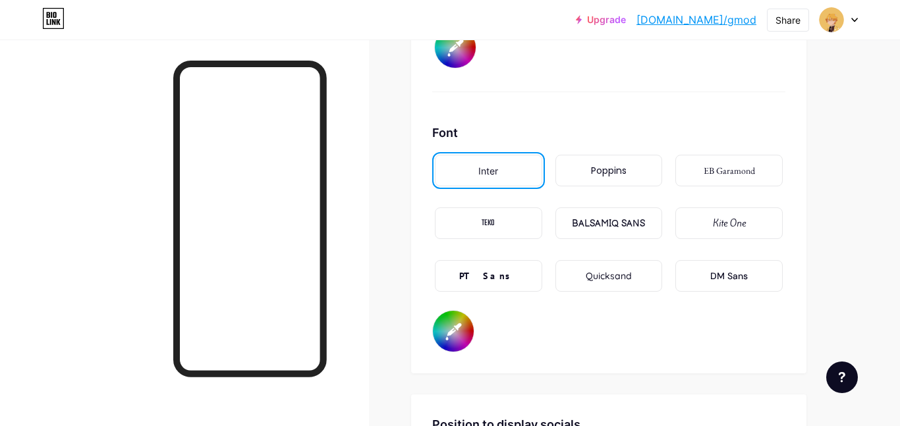
scroll to position [0, 0]
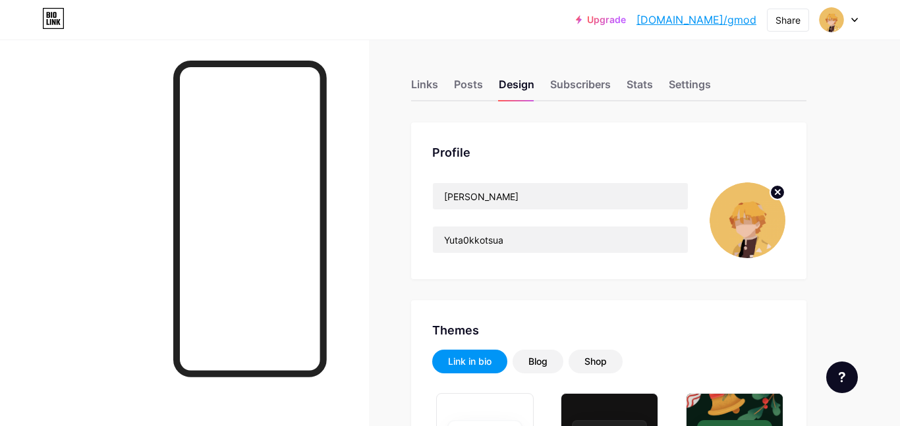
click at [564, 134] on div "Profile Yuta Yuta0kkotsua" at bounding box center [608, 201] width 395 height 157
click at [411, 79] on div "Links" at bounding box center [424, 88] width 27 height 24
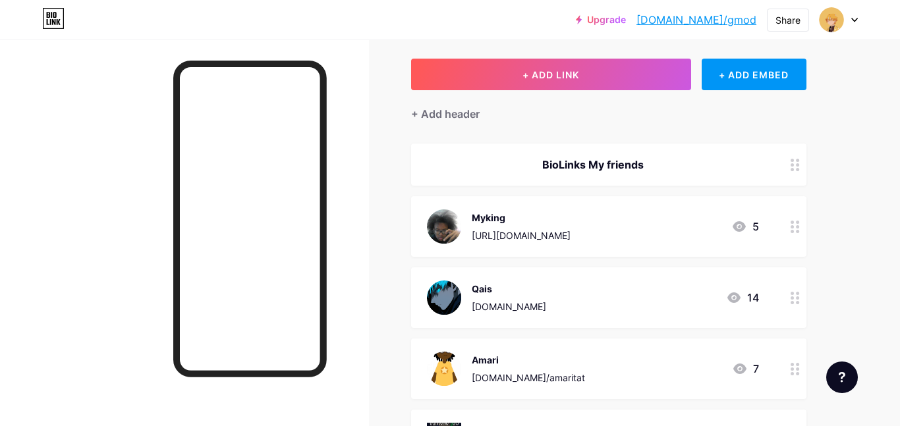
scroll to position [47, 0]
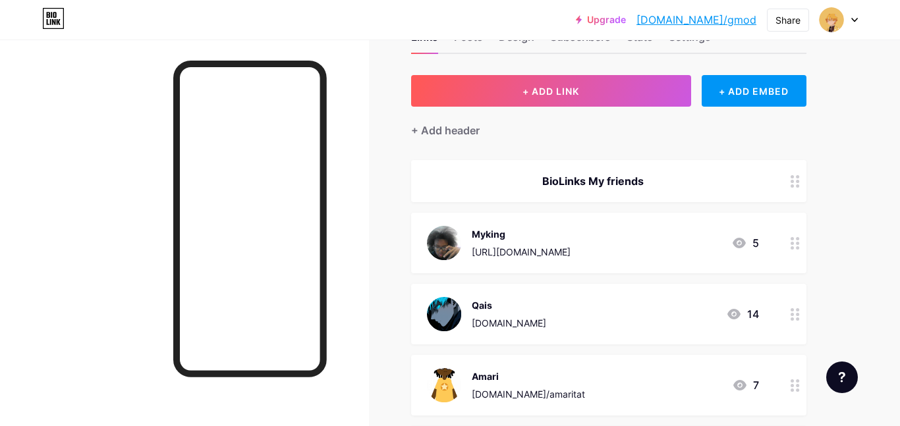
click at [477, 233] on div "Myking" at bounding box center [521, 234] width 99 height 14
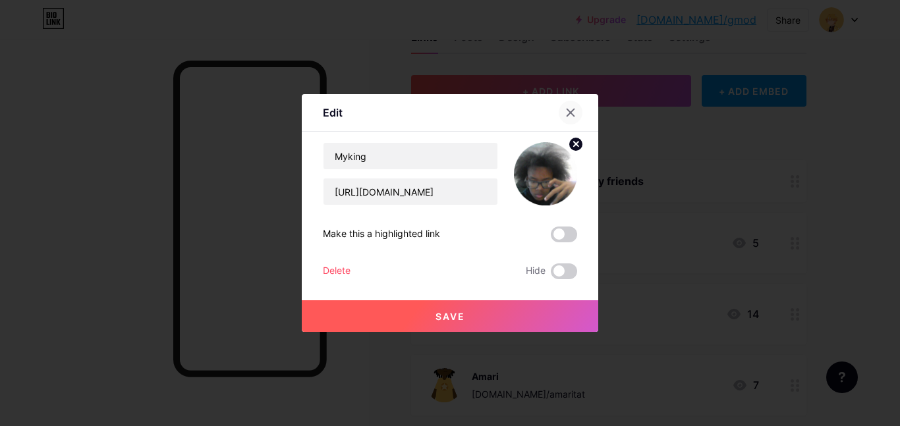
click at [571, 112] on icon at bounding box center [570, 112] width 7 height 7
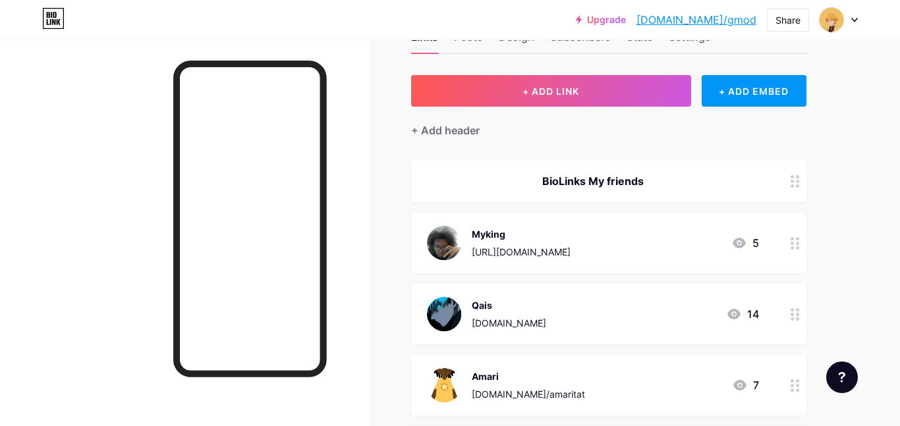
click at [708, 20] on link "[DOMAIN_NAME]/gmod" at bounding box center [697, 20] width 120 height 16
